Goal: Information Seeking & Learning: Find specific fact

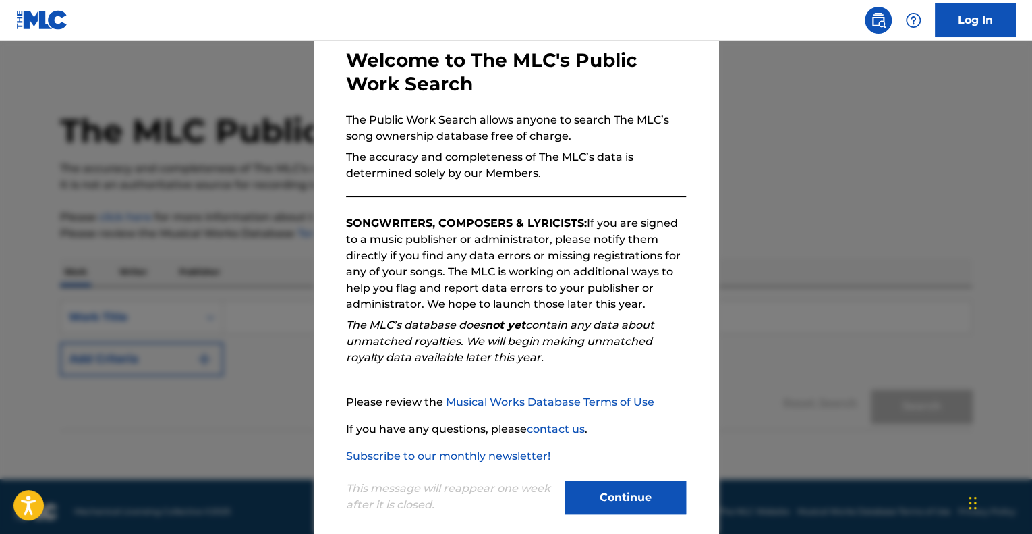
scroll to position [84, 0]
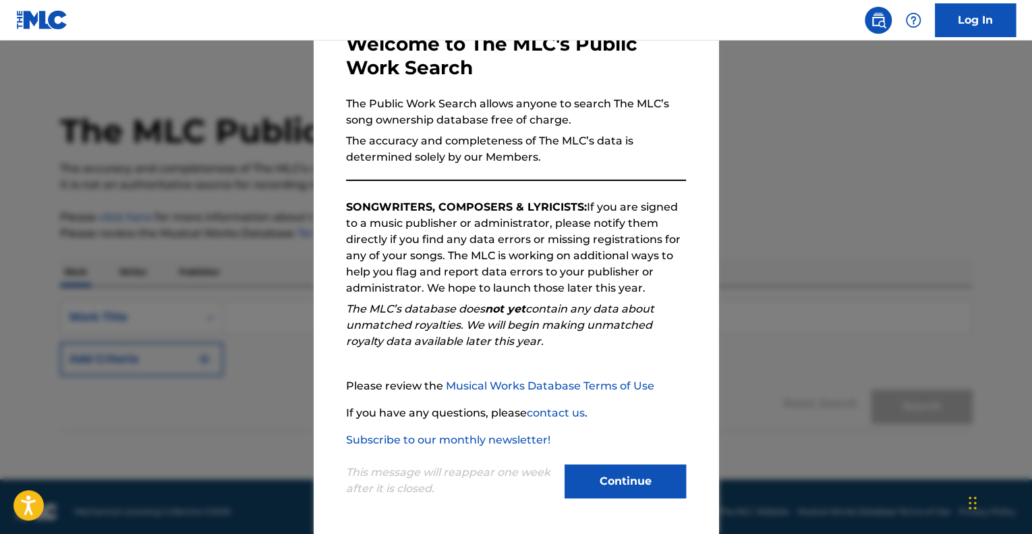
click at [623, 482] on button "Continue" at bounding box center [625, 481] width 121 height 34
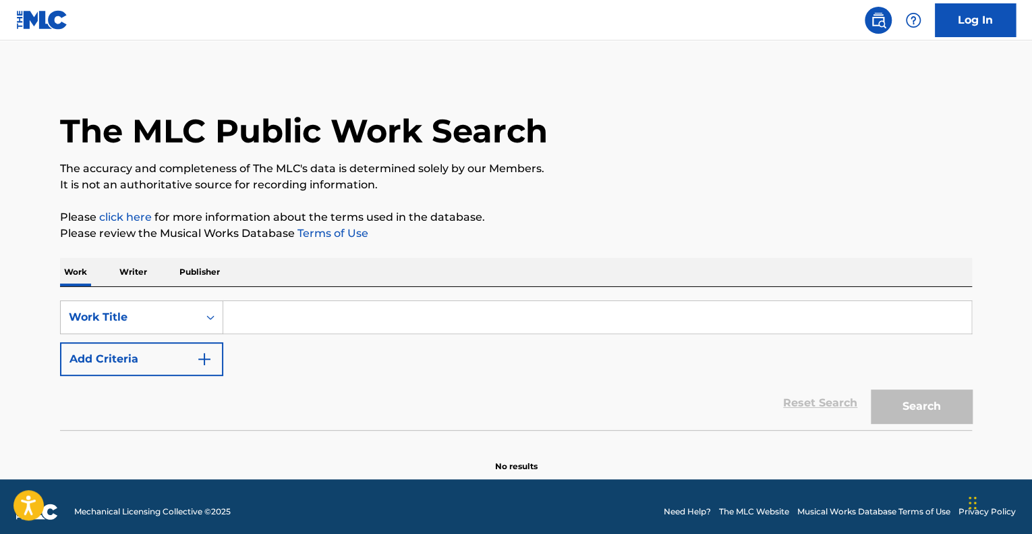
scroll to position [9, 0]
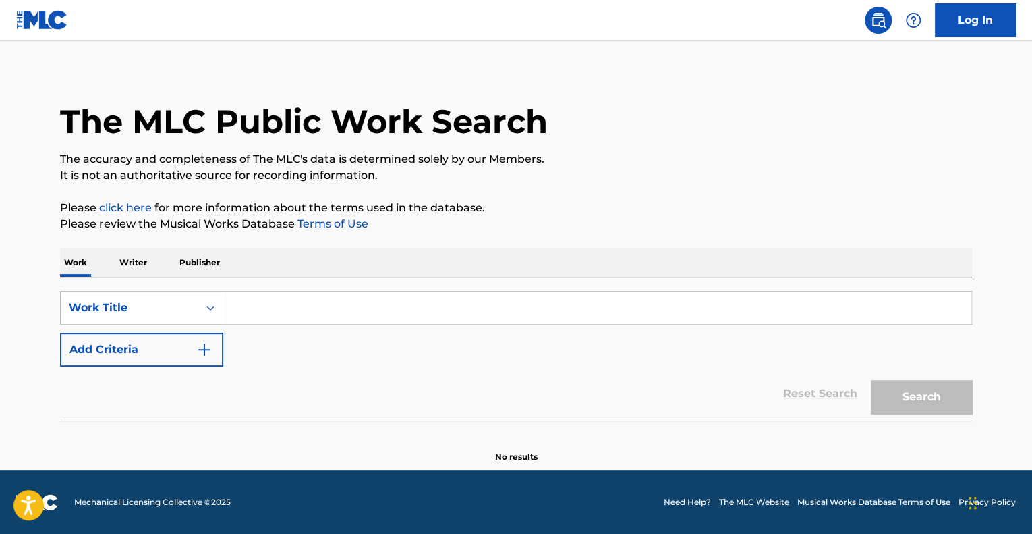
click at [274, 308] on input "Search Form" at bounding box center [597, 308] width 748 height 32
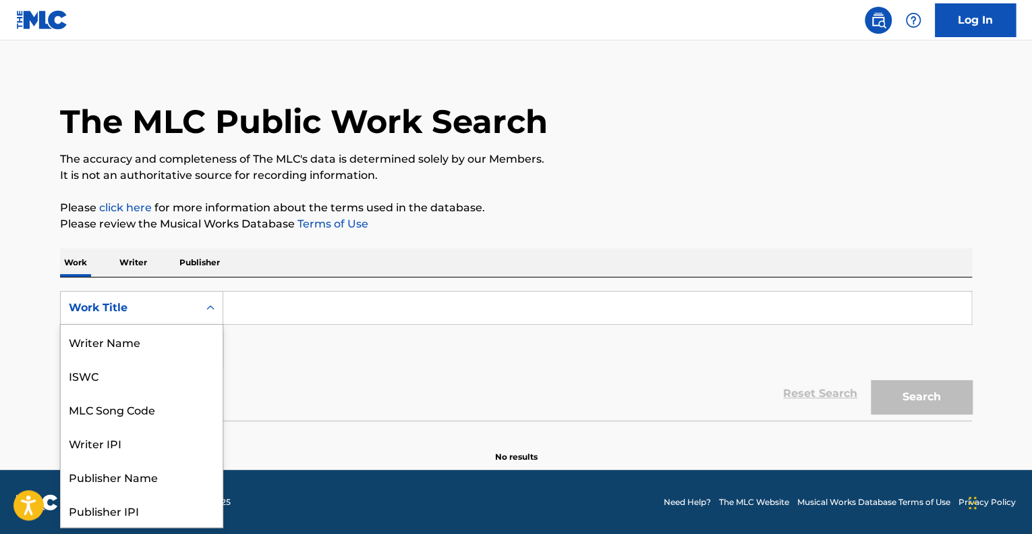
click at [211, 307] on icon "Search Form" at bounding box center [210, 307] width 13 height 13
click at [98, 507] on div "Work Title" at bounding box center [142, 510] width 162 height 34
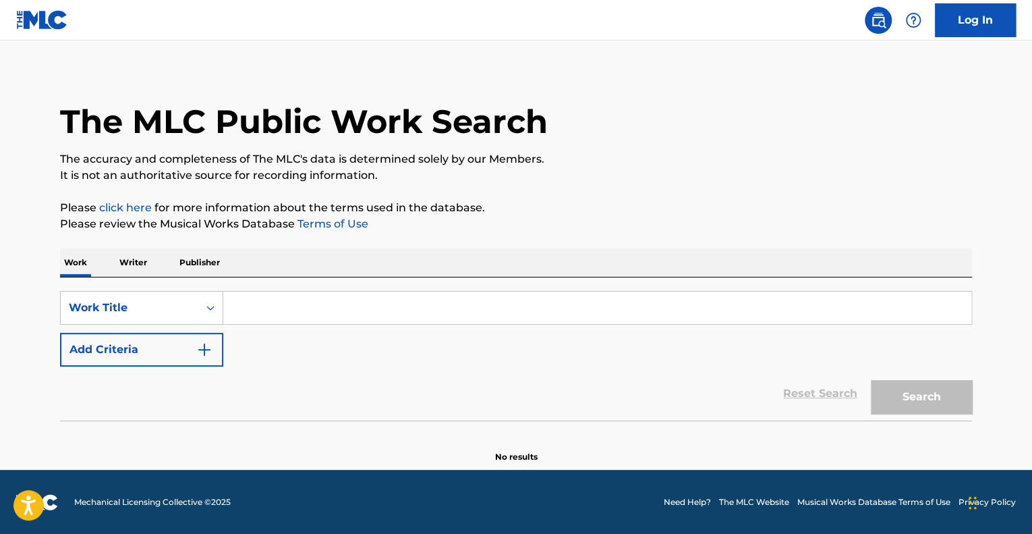
click at [274, 302] on input "Search Form" at bounding box center [597, 308] width 748 height 32
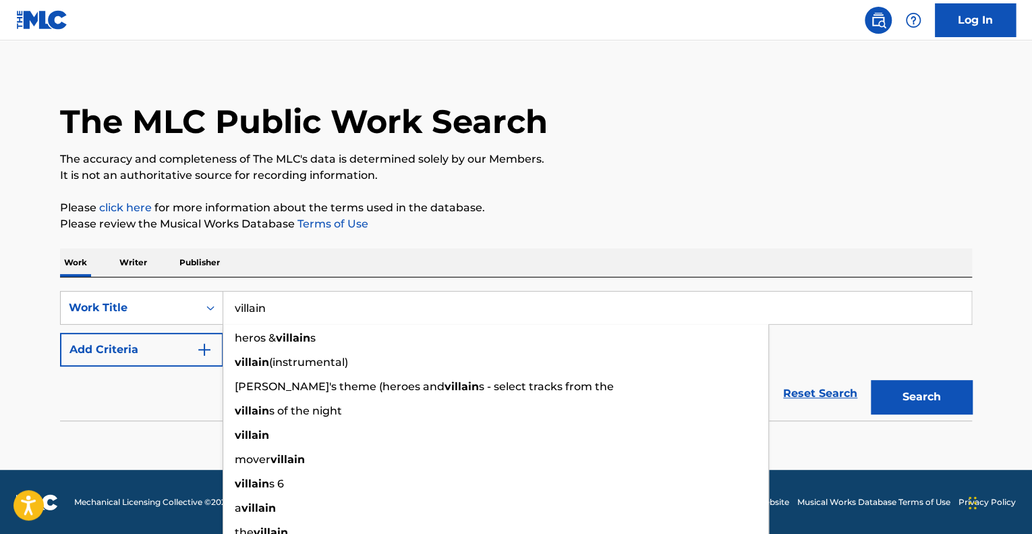
type input "villain"
click at [871, 380] on button "Search" at bounding box center [921, 397] width 101 height 34
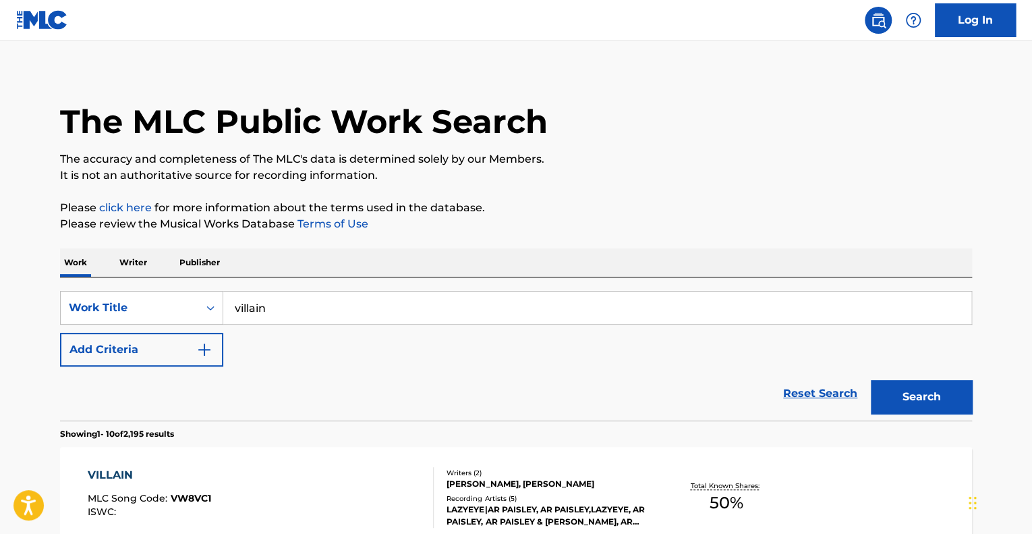
click at [204, 350] on img "Search Form" at bounding box center [204, 349] width 16 height 16
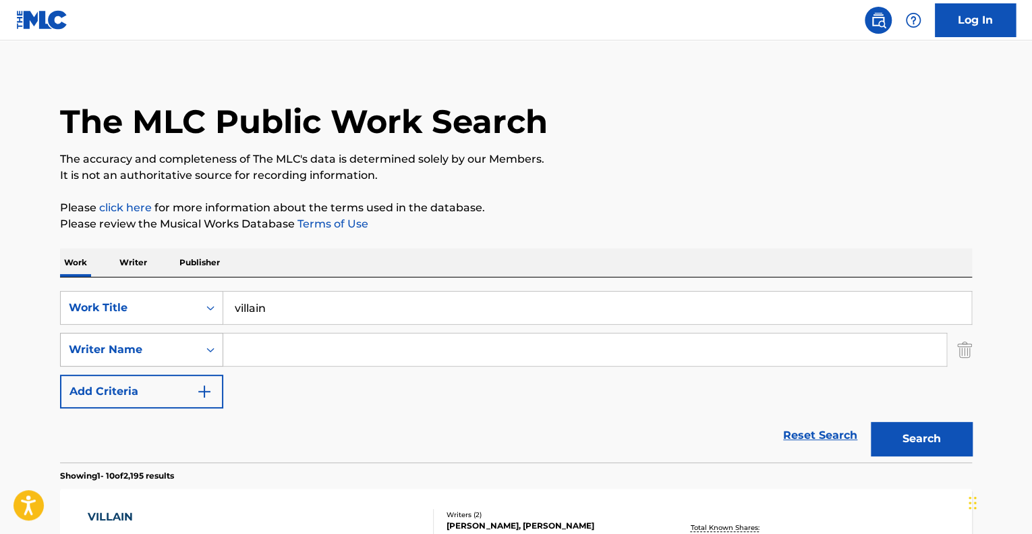
click at [200, 346] on div "Search Form" at bounding box center [210, 349] width 24 height 24
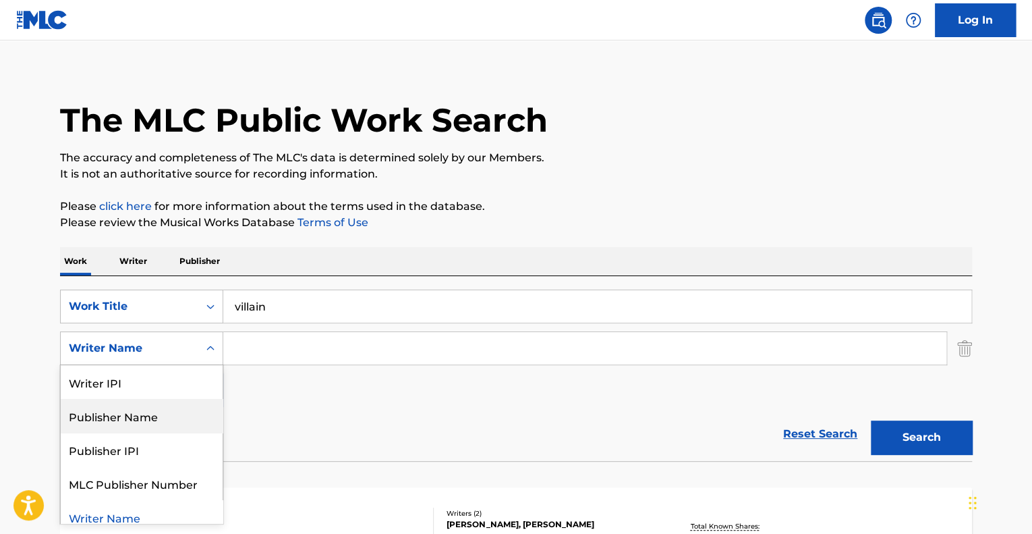
scroll to position [11, 0]
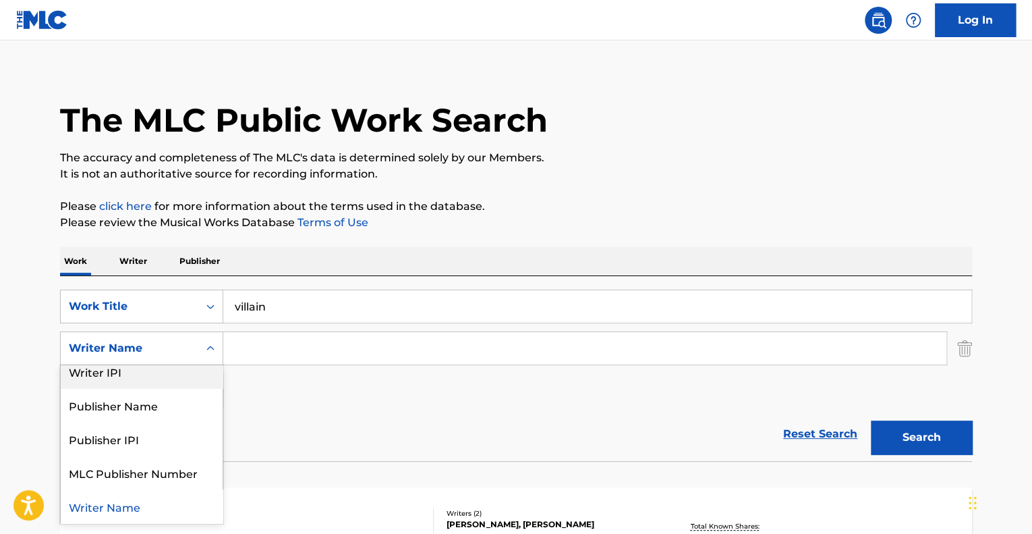
click at [251, 341] on input "Search Form" at bounding box center [584, 348] width 723 height 32
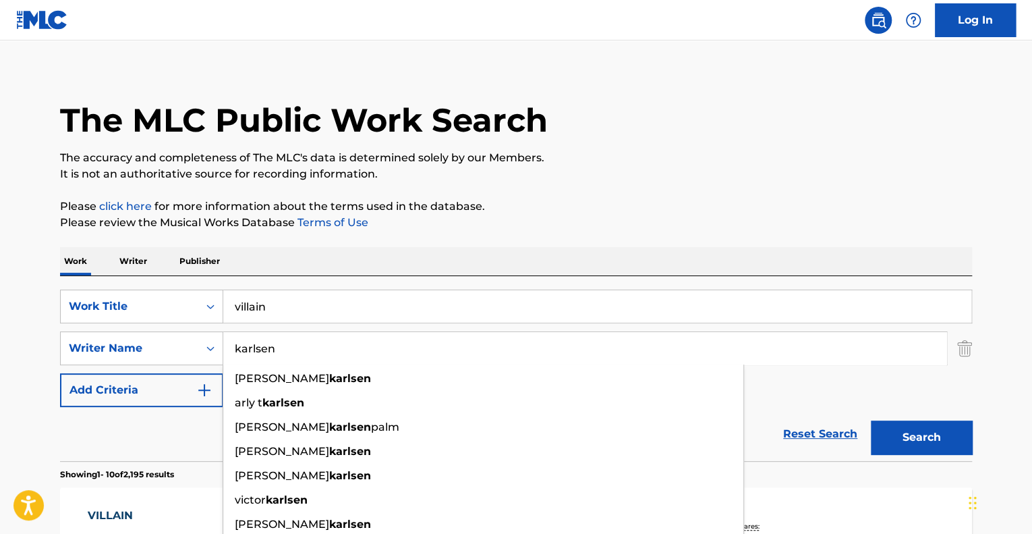
type input "karlsen"
click at [871, 420] on button "Search" at bounding box center [921, 437] width 101 height 34
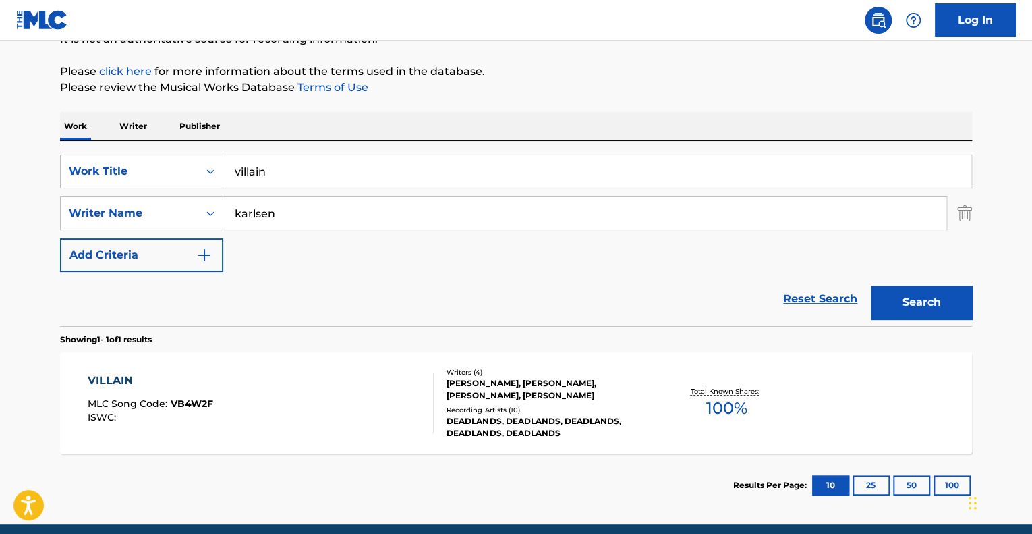
scroll to position [200, 0]
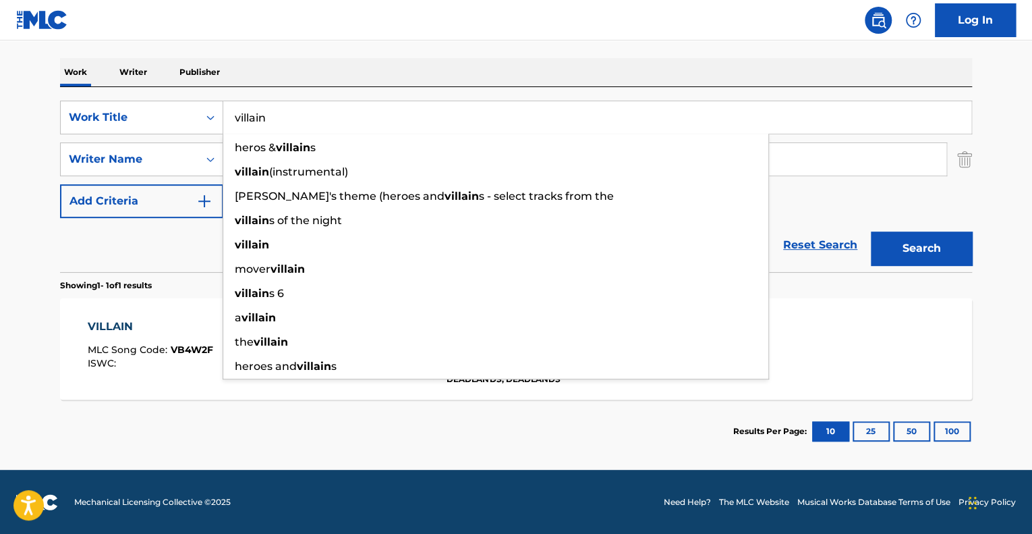
drag, startPoint x: 284, startPoint y: 115, endPoint x: 232, endPoint y: 115, distance: 52.0
click at [232, 115] on input "villain" at bounding box center [597, 117] width 748 height 32
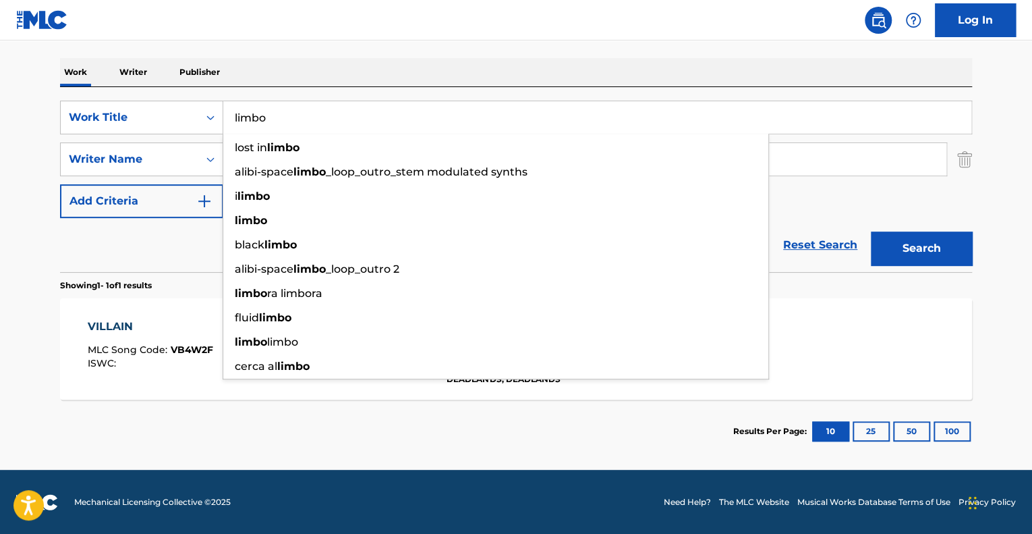
type input "limbo"
click at [871, 231] on button "Search" at bounding box center [921, 248] width 101 height 34
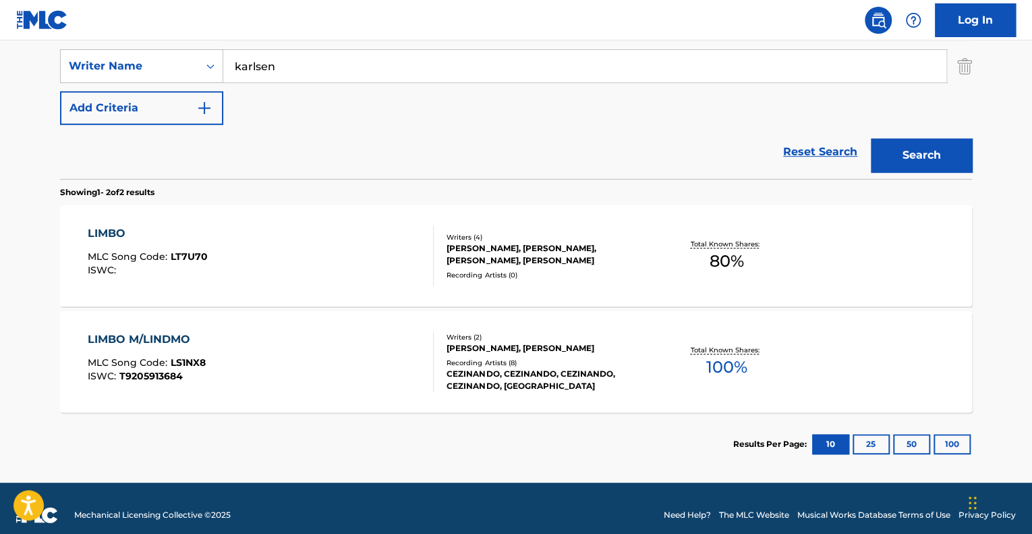
scroll to position [306, 0]
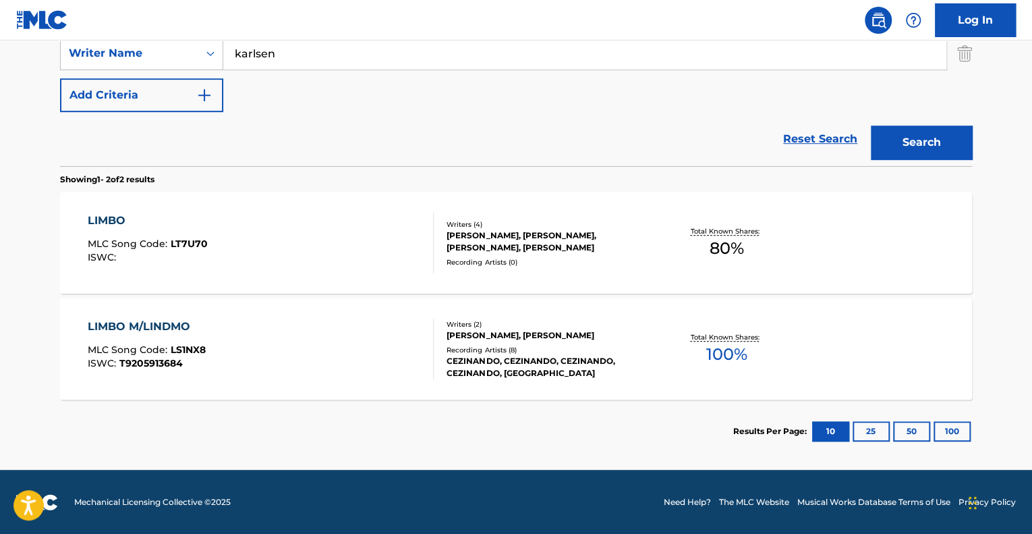
click at [474, 233] on div "[PERSON_NAME], [PERSON_NAME], [PERSON_NAME], [PERSON_NAME]" at bounding box center [549, 241] width 204 height 24
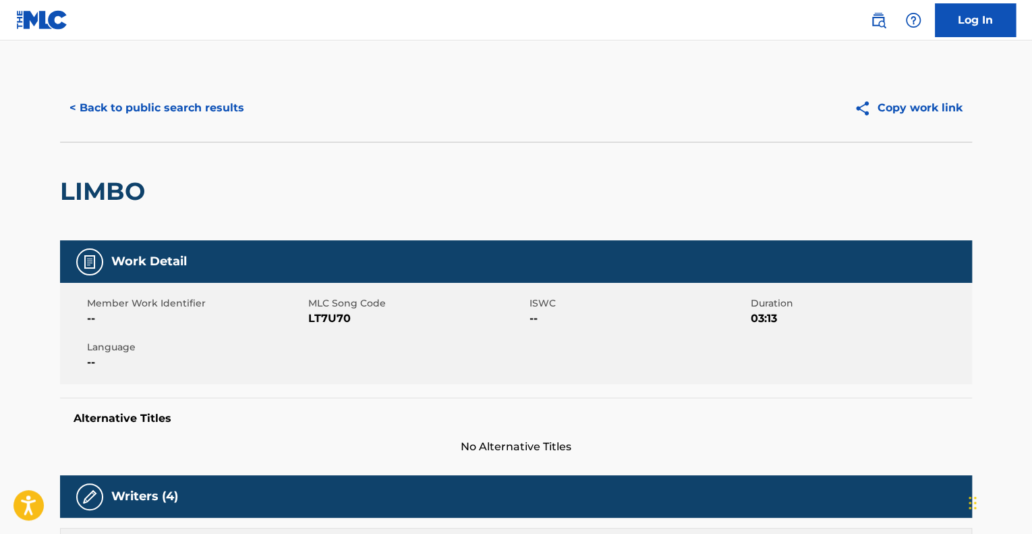
click at [132, 109] on button "< Back to public search results" at bounding box center [157, 108] width 194 height 34
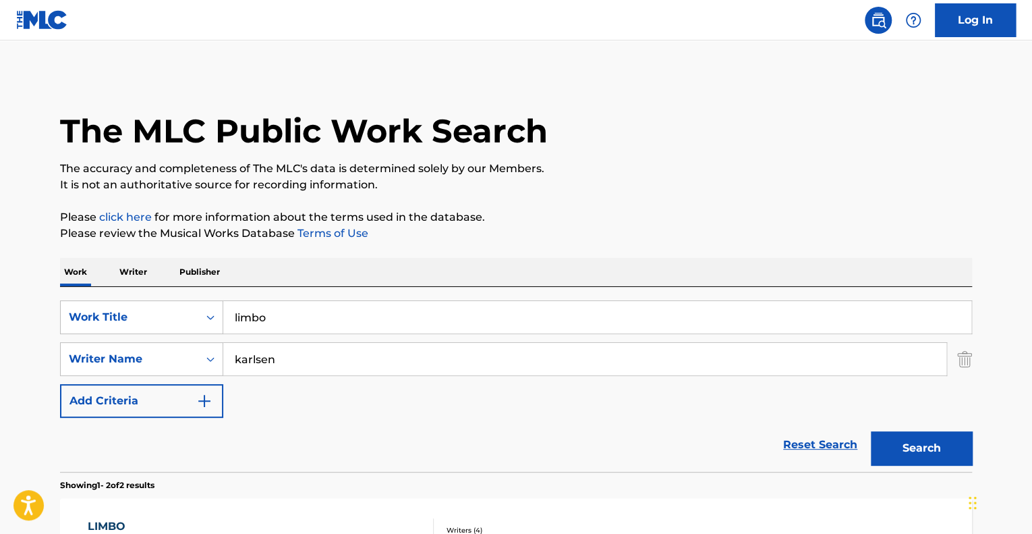
scroll to position [229, 0]
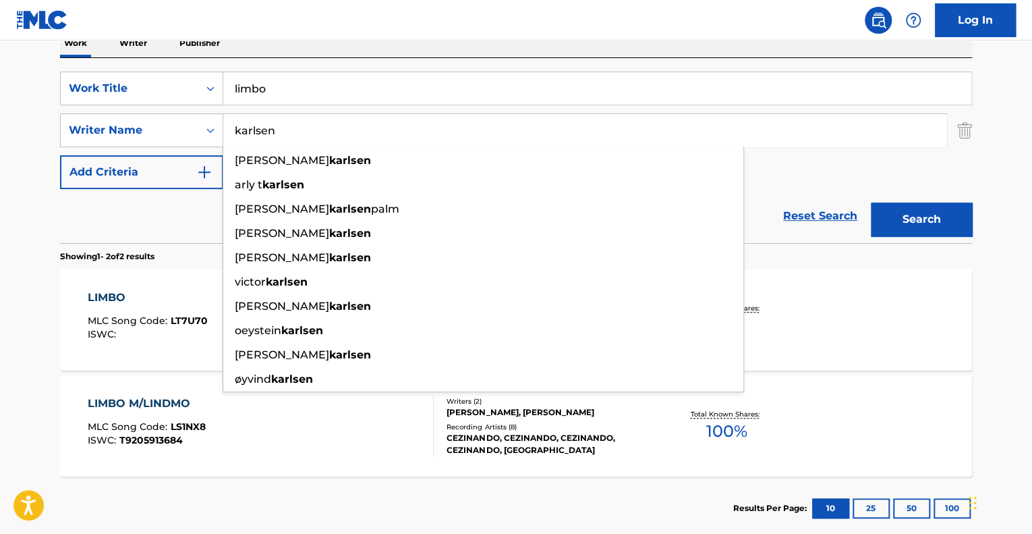
drag, startPoint x: 306, startPoint y: 132, endPoint x: 237, endPoint y: 130, distance: 68.9
click at [237, 130] on input "karlsen" at bounding box center [584, 130] width 723 height 32
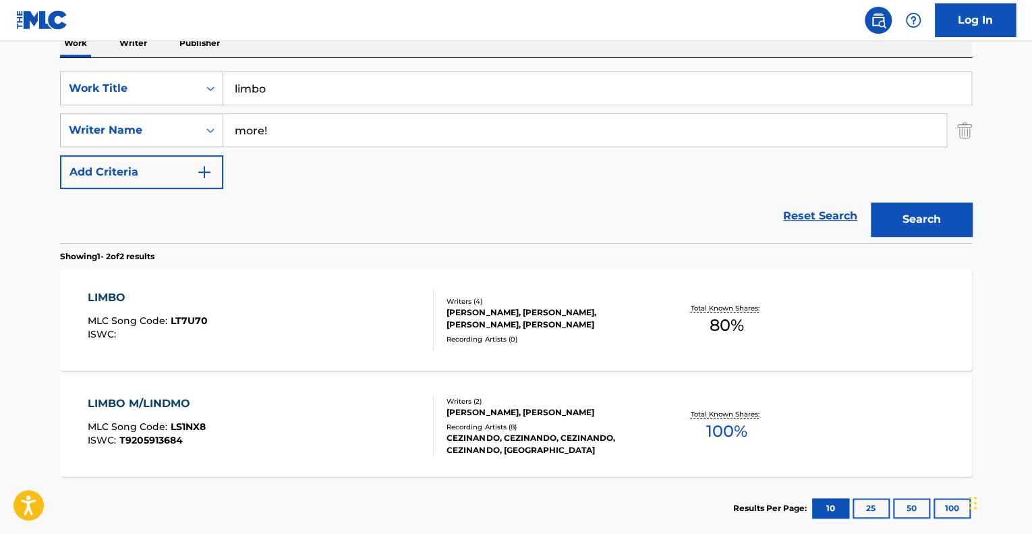
type input "more!"
click at [871, 202] on button "Search" at bounding box center [921, 219] width 101 height 34
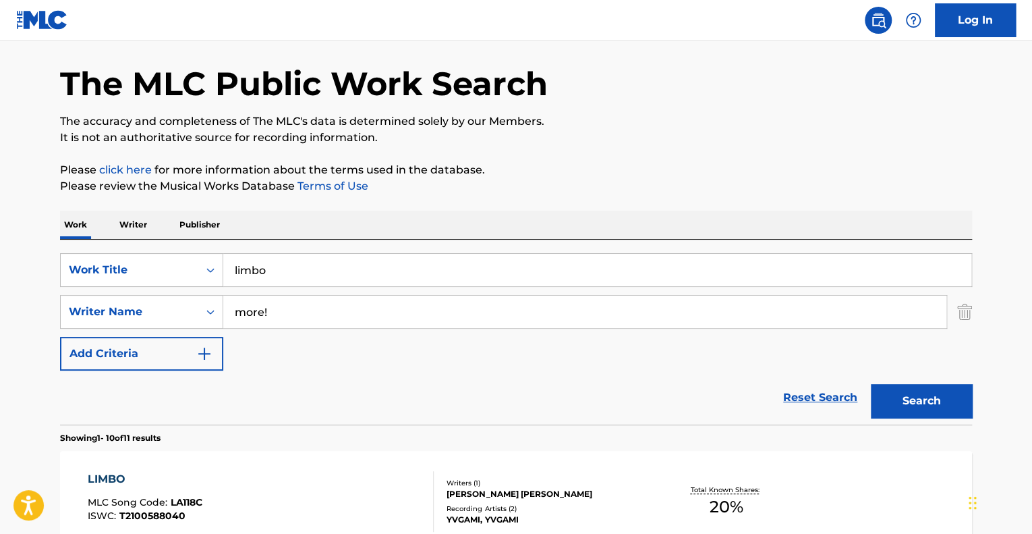
scroll to position [26, 0]
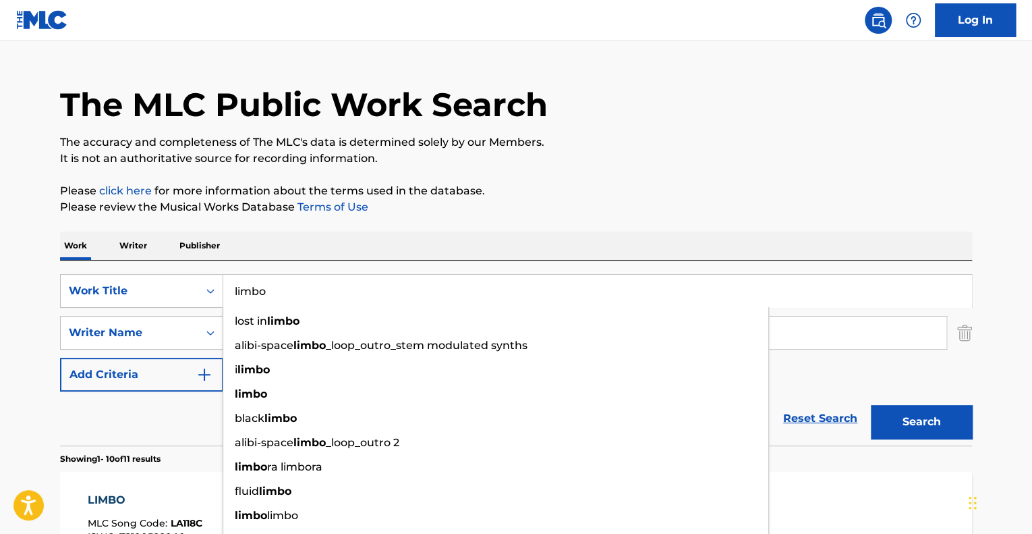
drag, startPoint x: 273, startPoint y: 289, endPoint x: 232, endPoint y: 289, distance: 40.5
click at [232, 289] on input "limbo" at bounding box center [597, 291] width 748 height 32
click at [134, 244] on p "Writer" at bounding box center [133, 245] width 36 height 28
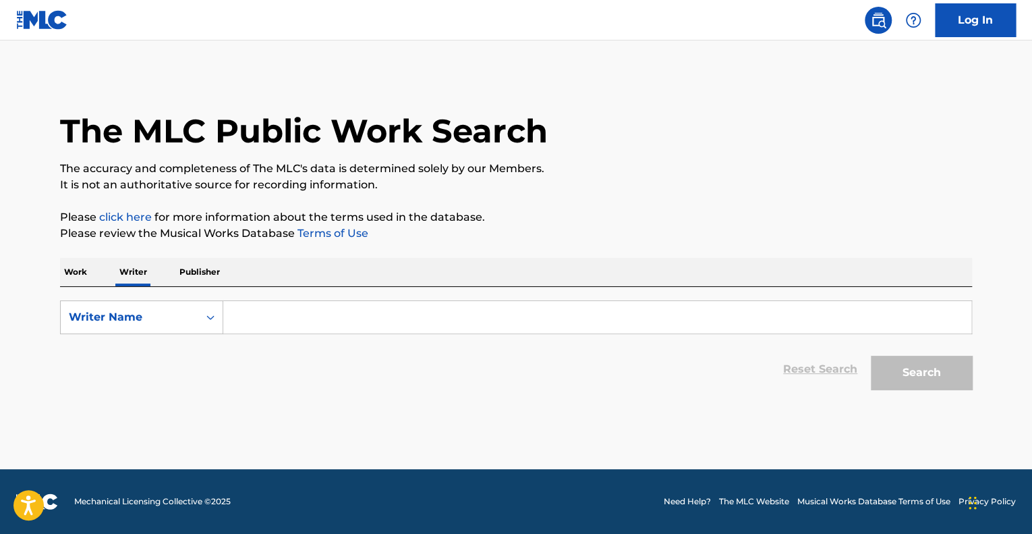
click at [275, 314] on input "Search Form" at bounding box center [597, 317] width 748 height 32
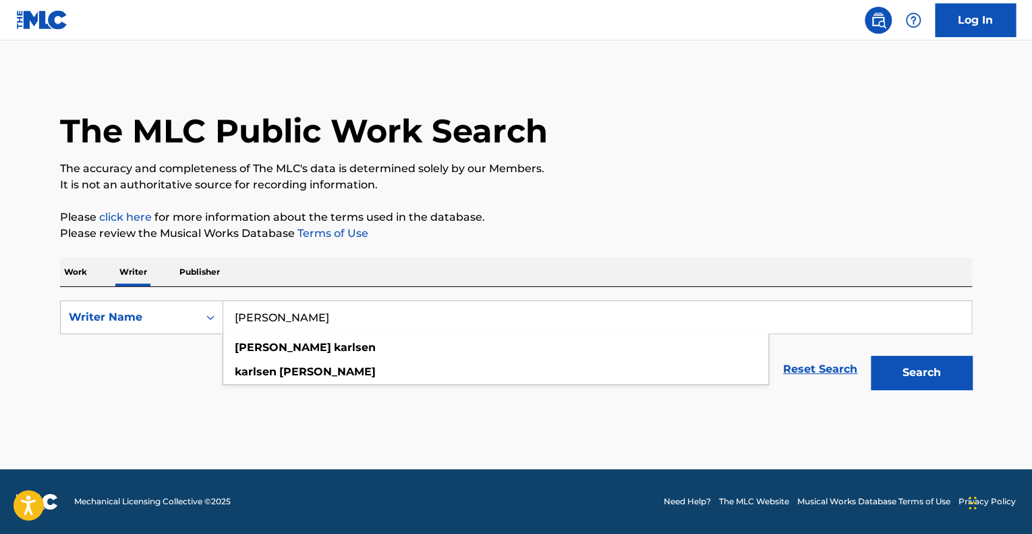
type input "[PERSON_NAME]"
click at [871, 356] on button "Search" at bounding box center [921, 373] width 101 height 34
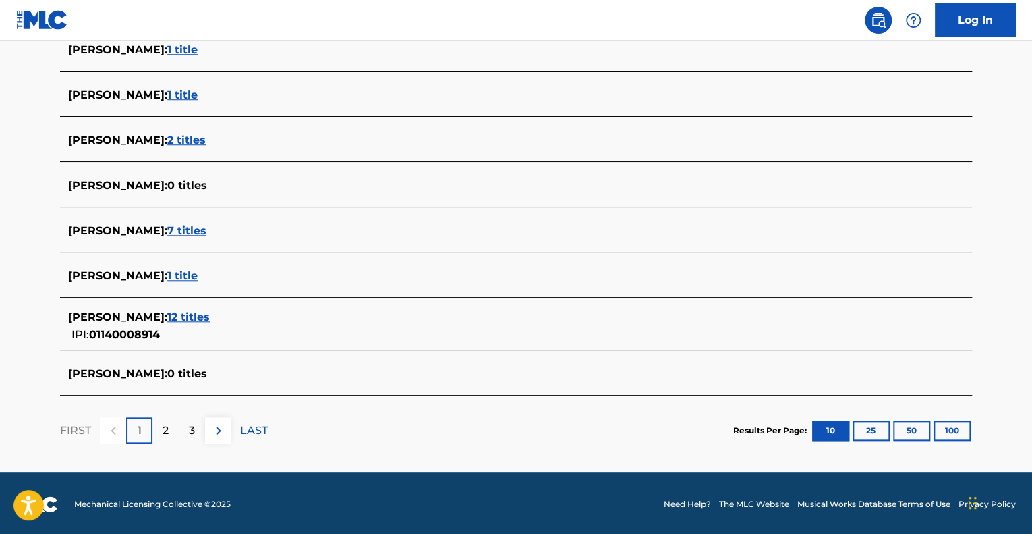
scroll to position [491, 0]
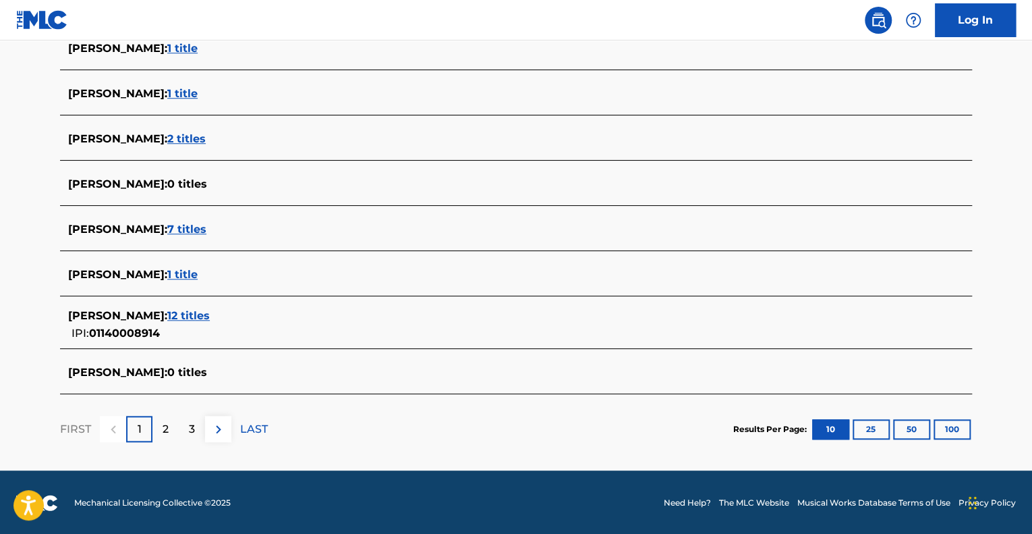
click at [186, 316] on span "12 titles" at bounding box center [188, 315] width 43 height 13
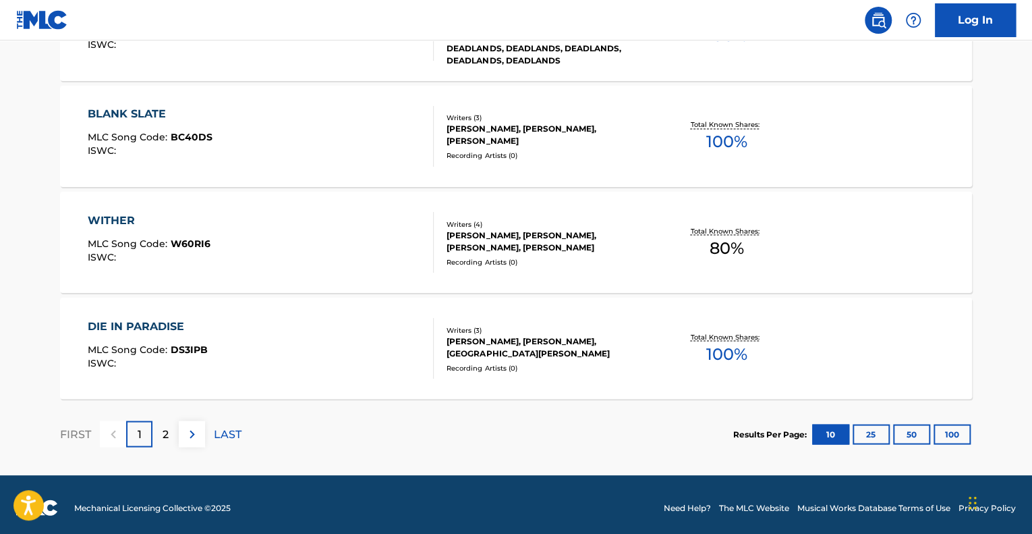
scroll to position [1117, 0]
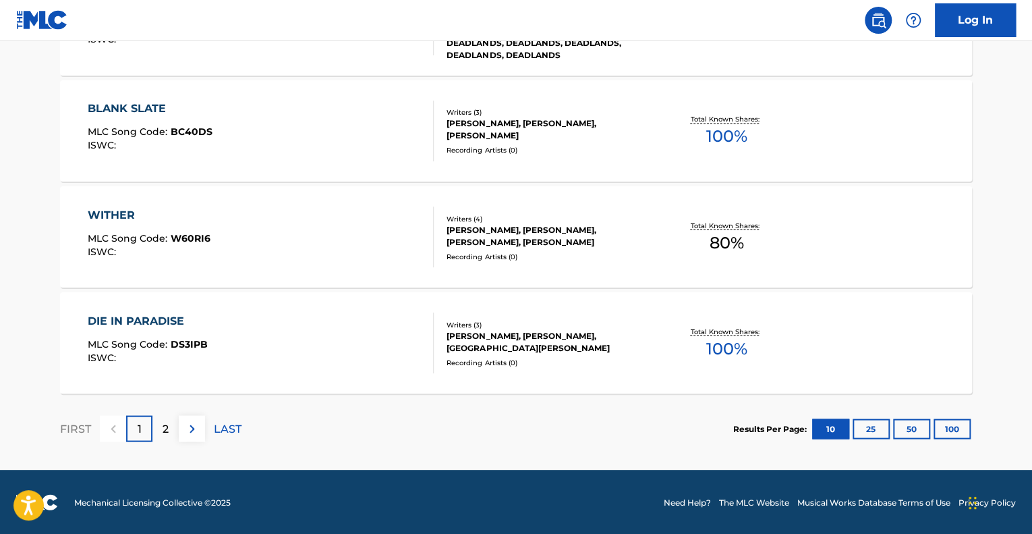
click at [163, 428] on p "2" at bounding box center [166, 428] width 6 height 16
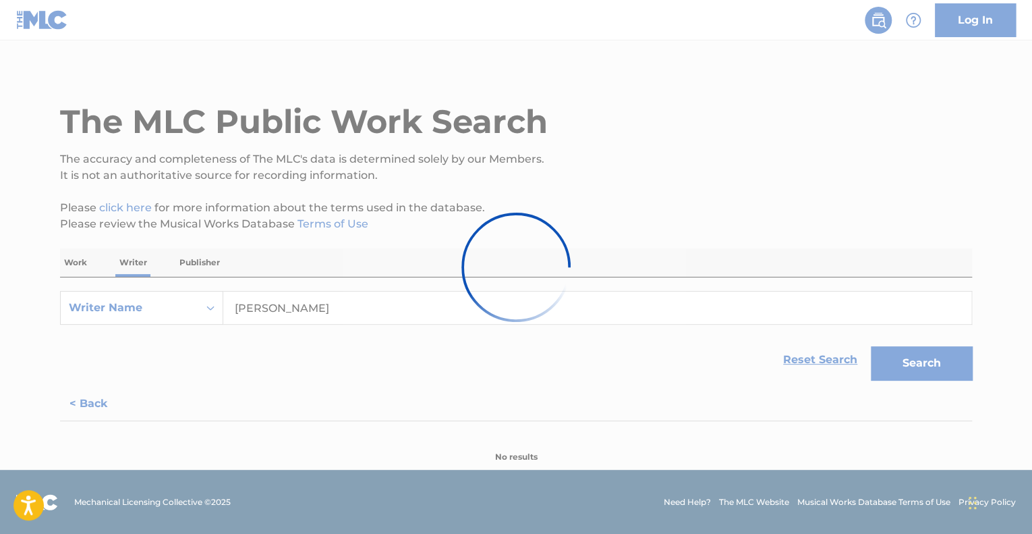
scroll to position [270, 0]
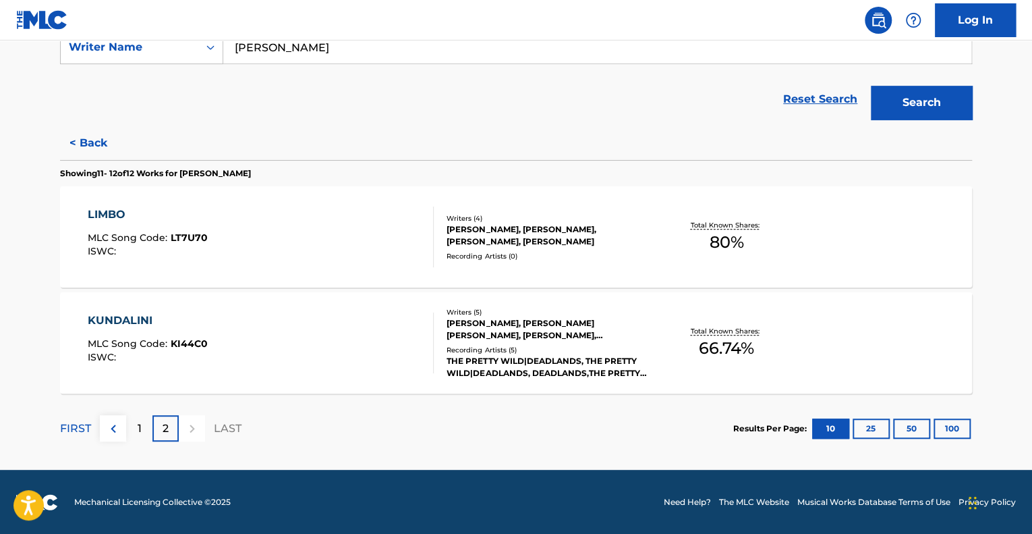
click at [367, 337] on div "KUNDALINI MLC Song Code : KI44C0 ISWC :" at bounding box center [261, 342] width 347 height 61
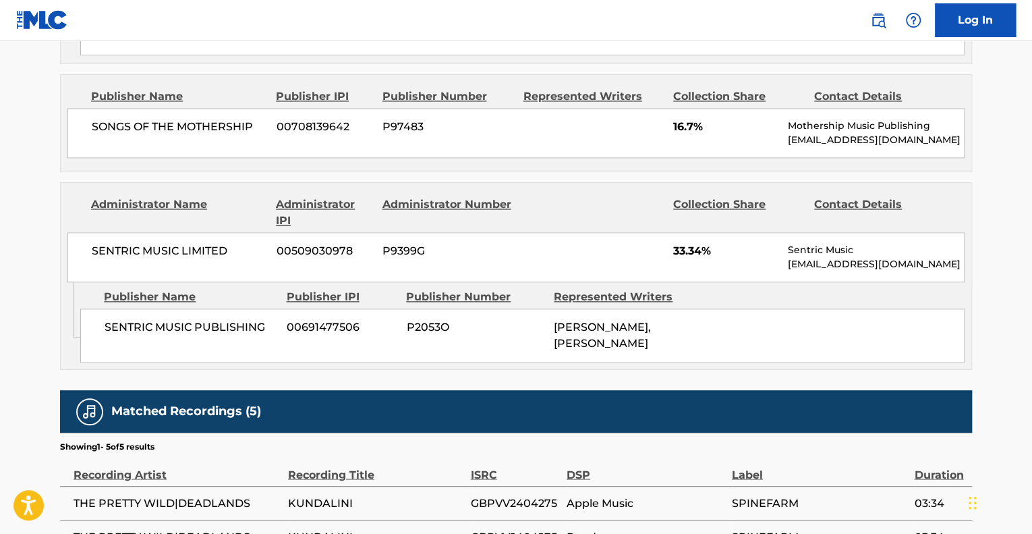
scroll to position [877, 0]
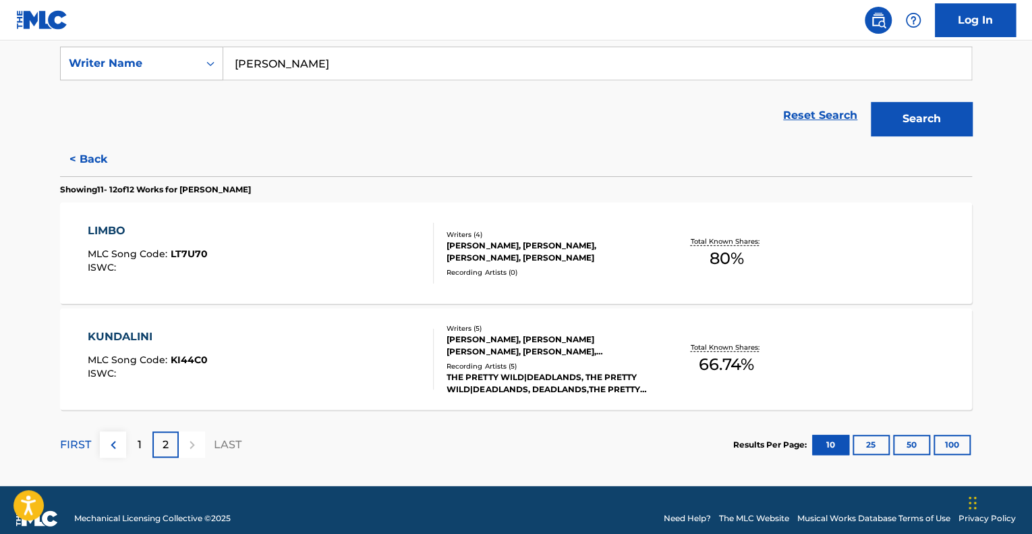
scroll to position [270, 0]
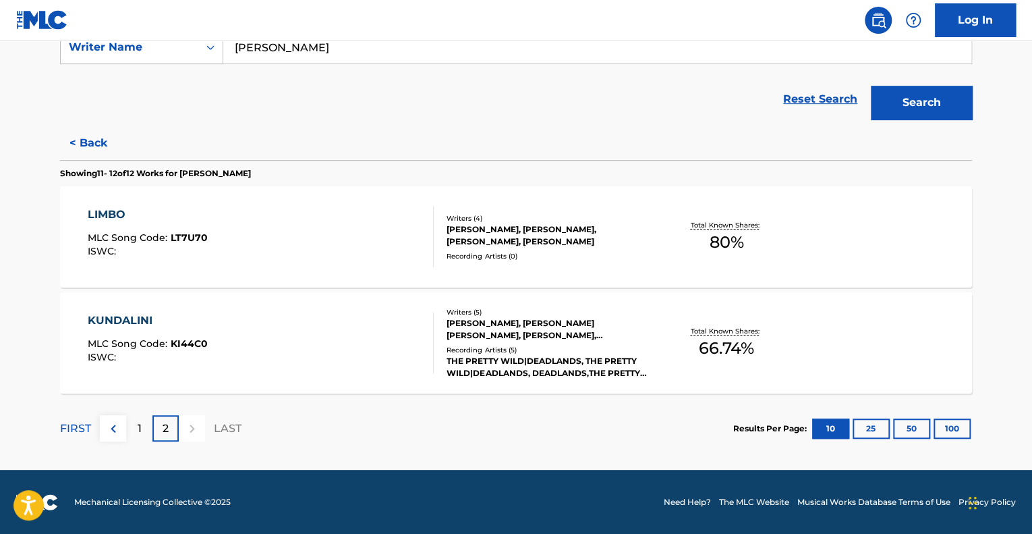
click at [382, 258] on div "LIMBO MLC Song Code : LT7U70 ISWC :" at bounding box center [261, 236] width 347 height 61
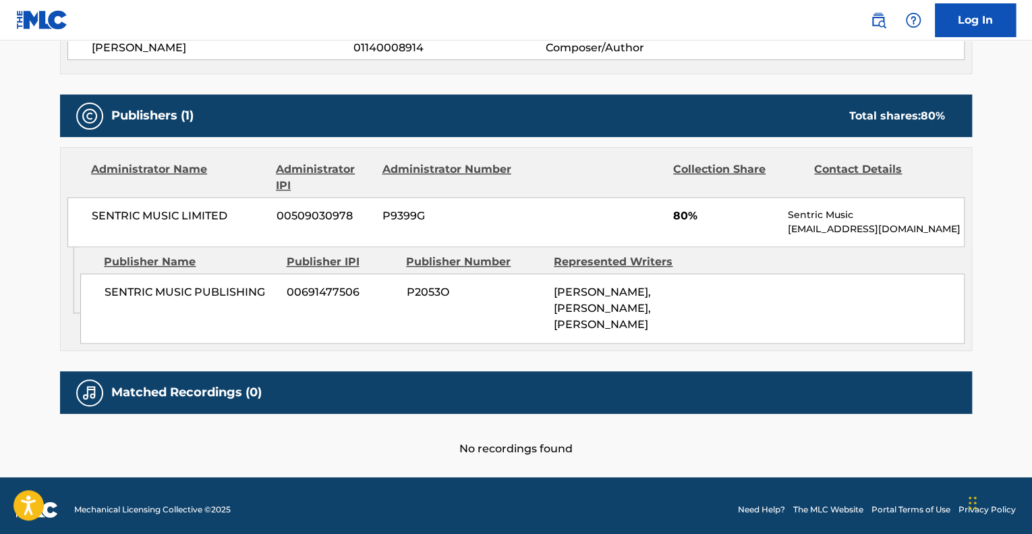
scroll to position [590, 0]
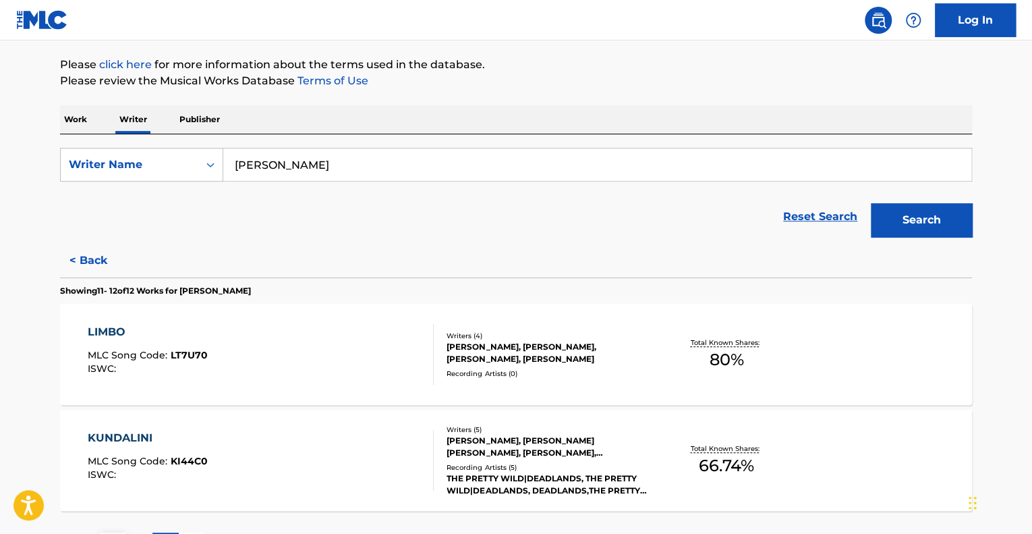
scroll to position [202, 0]
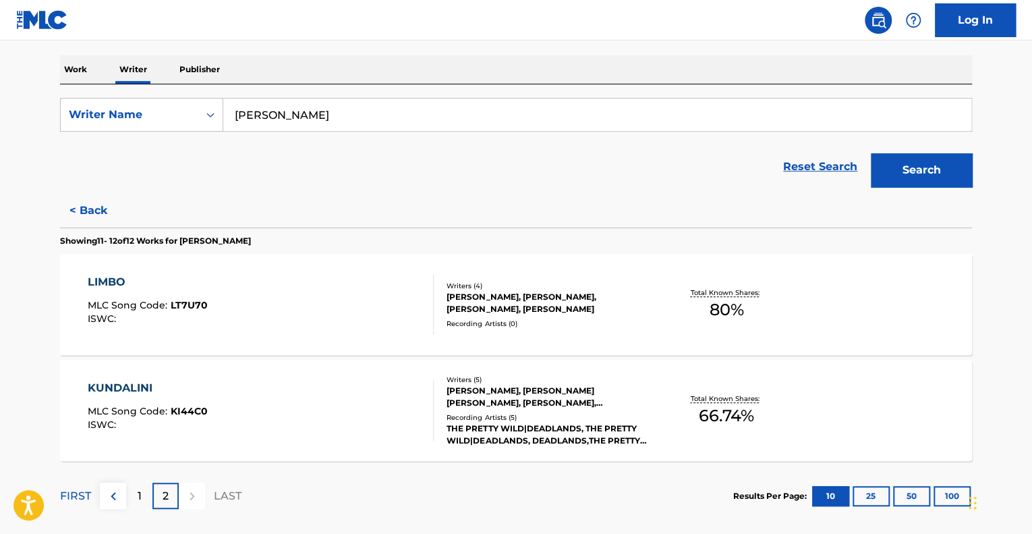
click at [140, 495] on p "1" at bounding box center [140, 496] width 4 height 16
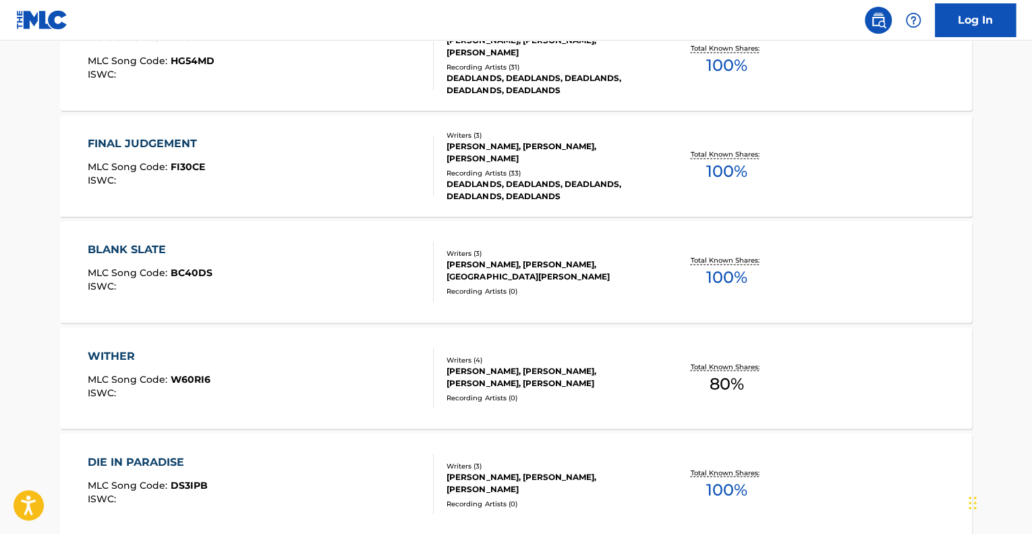
scroll to position [1012, 0]
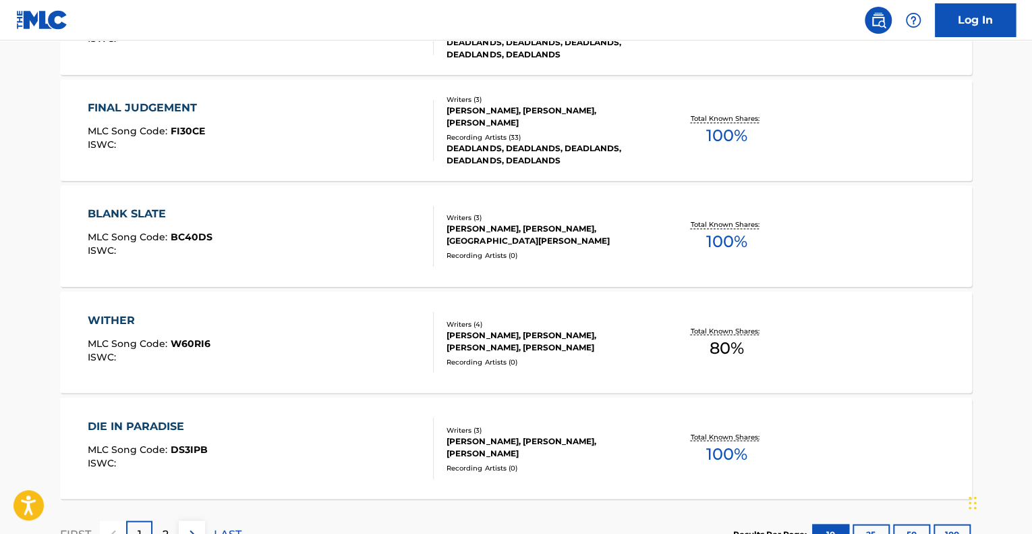
click at [329, 348] on div "WITHER MLC Song Code : W60RI6 ISWC :" at bounding box center [261, 342] width 347 height 61
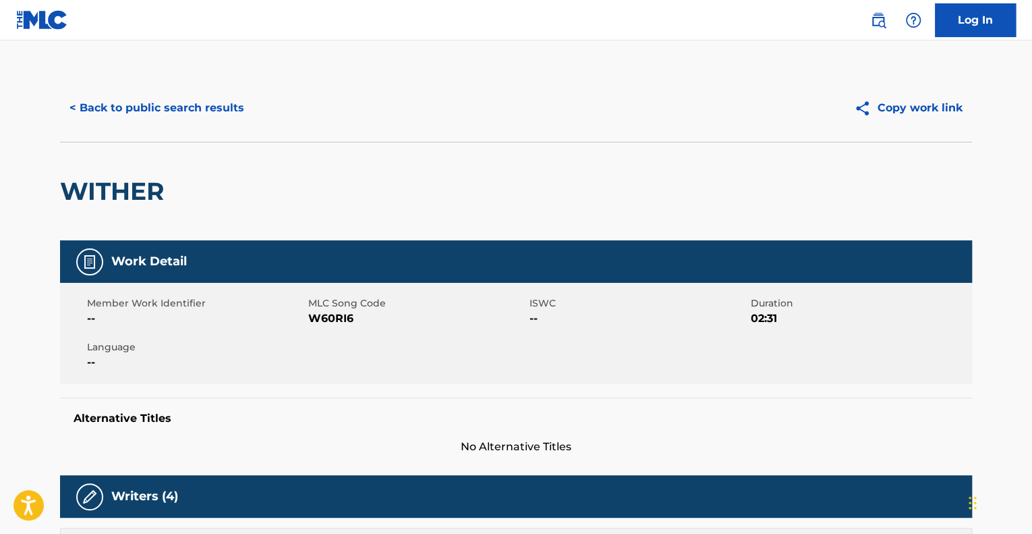
click at [102, 105] on button "< Back to public search results" at bounding box center [157, 108] width 194 height 34
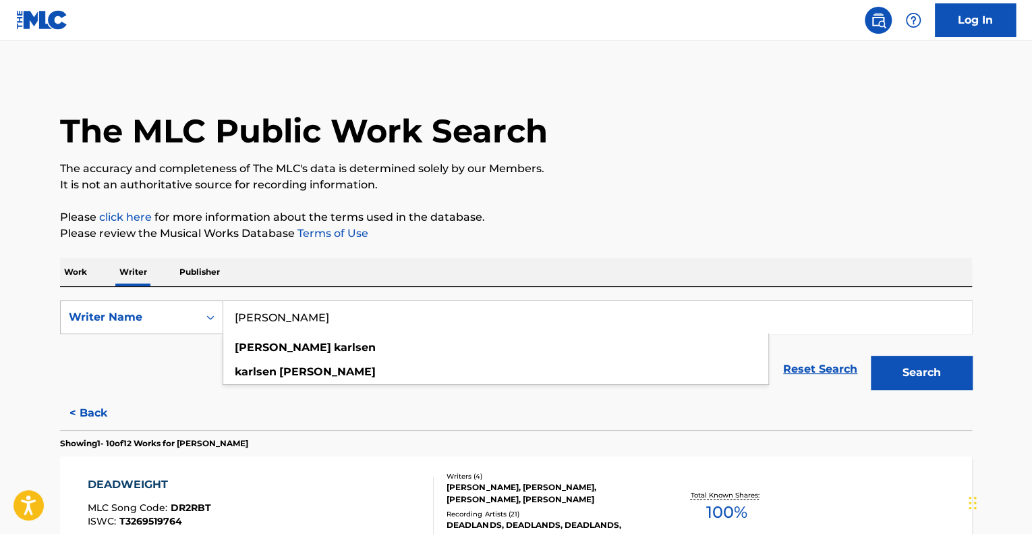
drag, startPoint x: 329, startPoint y: 321, endPoint x: 234, endPoint y: 318, distance: 94.5
click at [234, 318] on input "[PERSON_NAME]" at bounding box center [597, 317] width 748 height 32
type input "zak fallen"
click at [871, 356] on button "Search" at bounding box center [921, 373] width 101 height 34
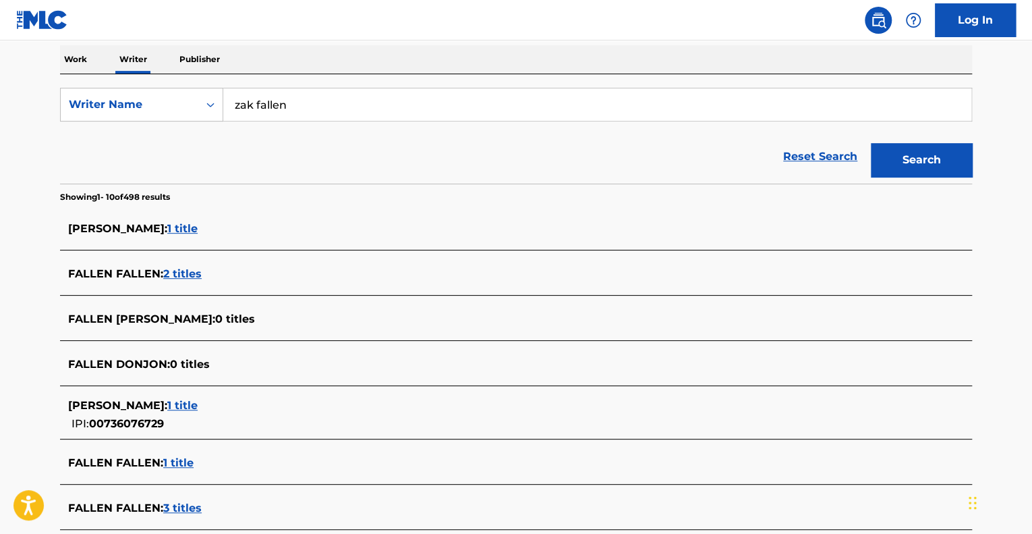
scroll to position [202, 0]
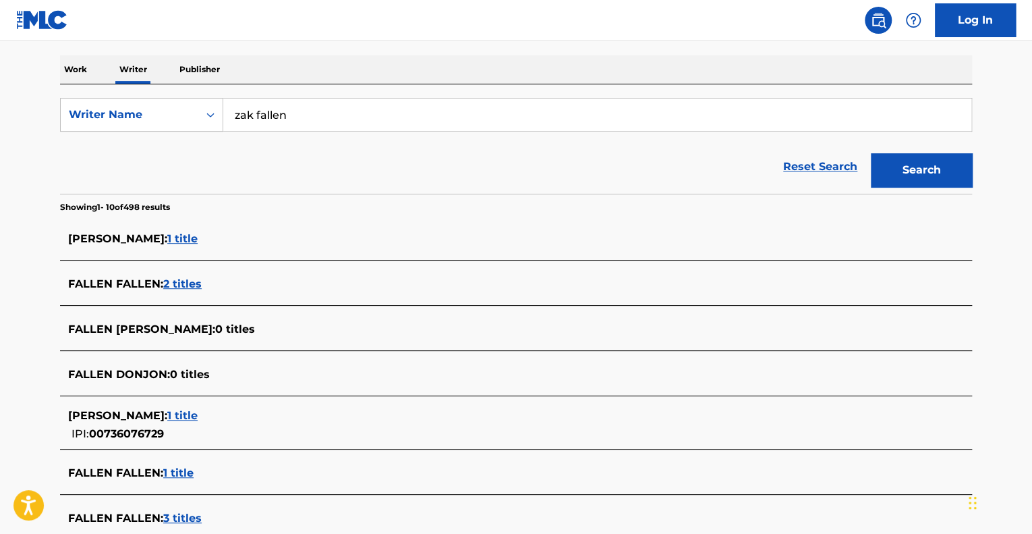
drag, startPoint x: 302, startPoint y: 113, endPoint x: 225, endPoint y: 116, distance: 76.3
click at [225, 116] on input "zak fallen" at bounding box center [597, 115] width 748 height 32
